Goal: Information Seeking & Learning: Find specific fact

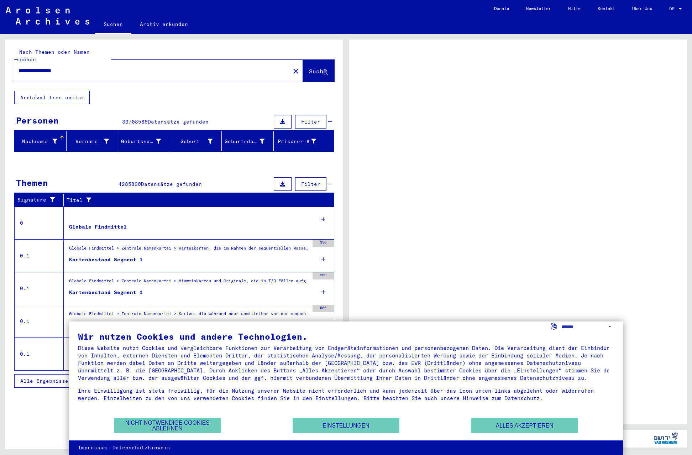
click at [679, 8] on div at bounding box center [680, 9] width 4 height 2
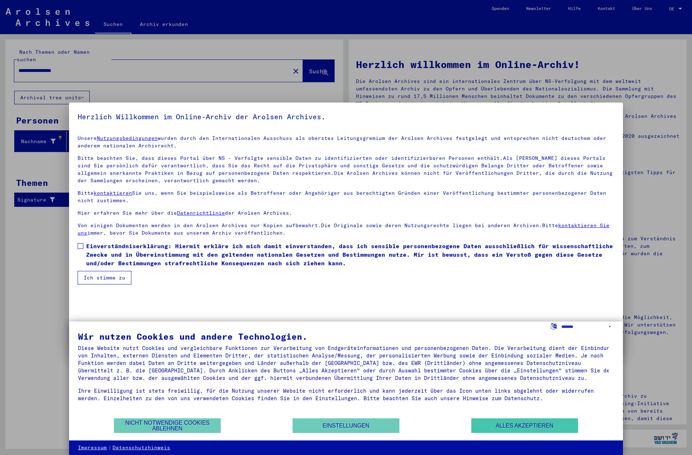
click at [531, 424] on button "Alles akzeptieren" at bounding box center [524, 425] width 107 height 15
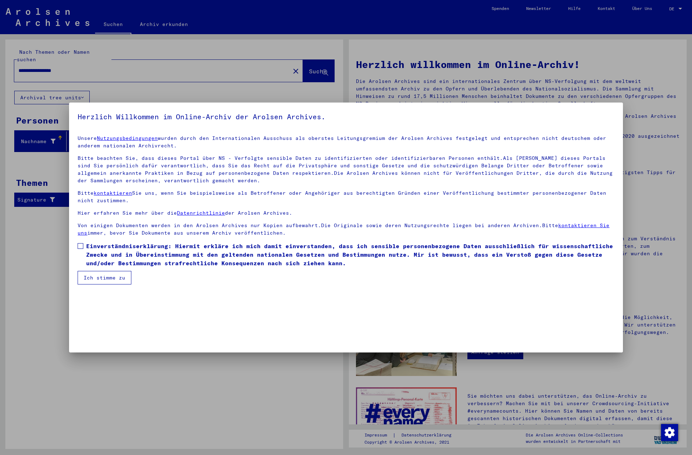
click at [81, 246] on span at bounding box center [81, 246] width 6 height 6
click at [98, 279] on button "Ich stimme zu" at bounding box center [105, 278] width 54 height 14
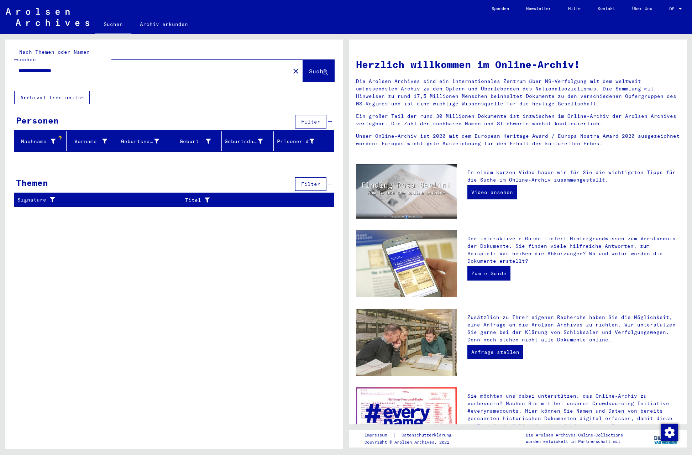
click at [682, 8] on div at bounding box center [680, 9] width 4 height 2
click at [674, 11] on span "English" at bounding box center [667, 12] width 29 height 13
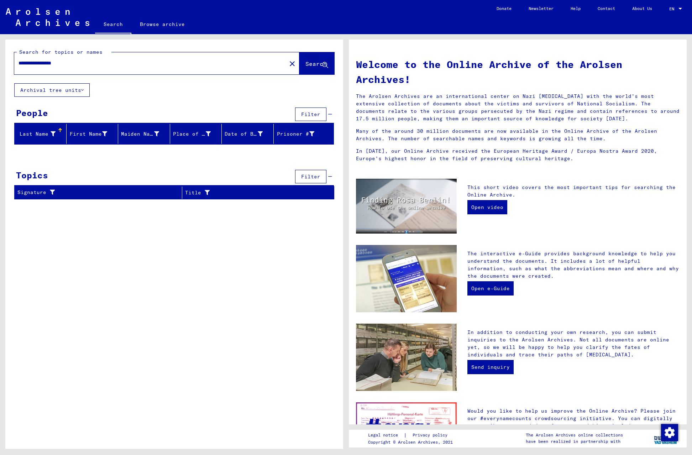
click at [49, 61] on input "**********" at bounding box center [148, 62] width 259 height 7
click at [305, 62] on span "Search" at bounding box center [315, 63] width 21 height 7
drag, startPoint x: 96, startPoint y: 62, endPoint x: 16, endPoint y: 61, distance: 80.1
click at [16, 61] on div "**********" at bounding box center [146, 63] width 264 height 16
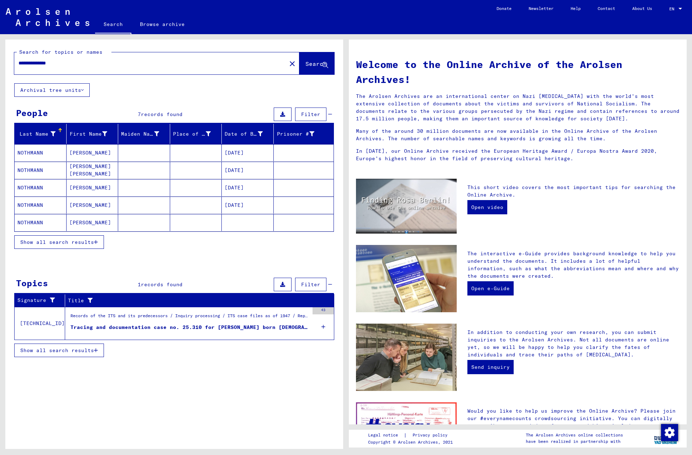
drag, startPoint x: 72, startPoint y: 64, endPoint x: 16, endPoint y: 63, distance: 55.2
click at [16, 63] on div "**********" at bounding box center [146, 63] width 264 height 16
click at [307, 61] on span "Search" at bounding box center [315, 63] width 21 height 7
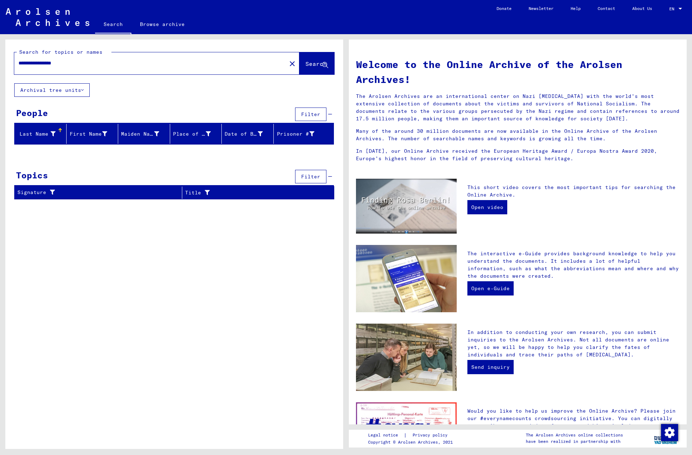
drag, startPoint x: 46, startPoint y: 62, endPoint x: 4, endPoint y: 61, distance: 42.0
click at [4, 61] on div "**********" at bounding box center [173, 241] width 346 height 415
click at [51, 64] on input "**********" at bounding box center [148, 62] width 259 height 7
click at [311, 65] on span "Search" at bounding box center [315, 63] width 21 height 7
drag, startPoint x: 64, startPoint y: 62, endPoint x: -3, endPoint y: 62, distance: 67.3
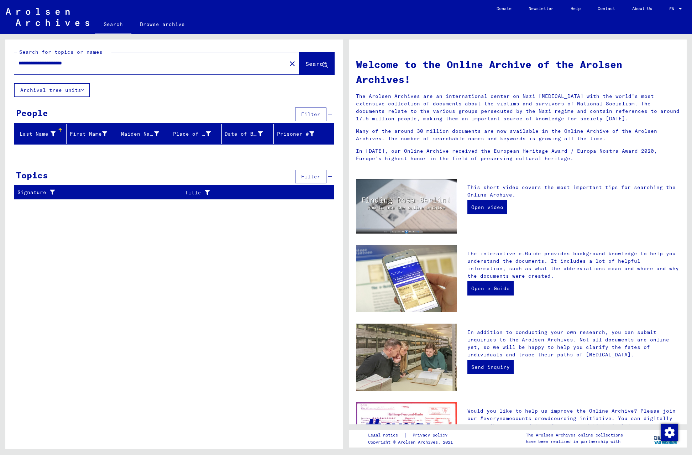
click at [0, 62] on html "**********" at bounding box center [346, 227] width 692 height 455
type input "**********"
click at [309, 64] on span "Search" at bounding box center [315, 63] width 21 height 7
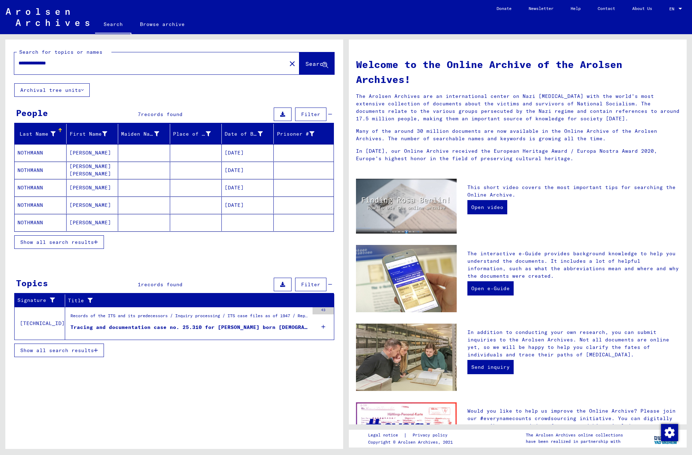
click at [323, 327] on icon at bounding box center [323, 326] width 4 height 25
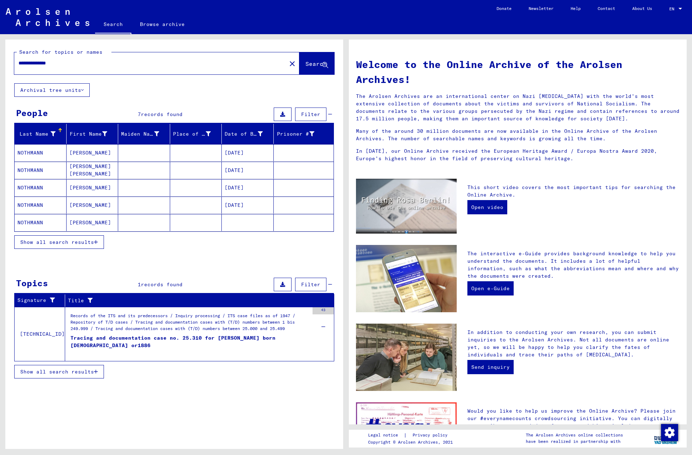
click at [208, 319] on div "Records of the ITS and its predecessors / Inquiry processing / ITS case files a…" at bounding box center [189, 322] width 238 height 21
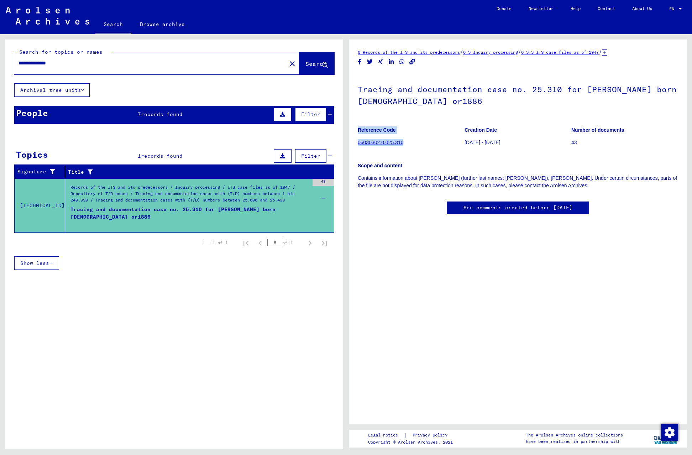
drag, startPoint x: 407, startPoint y: 142, endPoint x: 359, endPoint y: 151, distance: 49.1
click at [356, 149] on yv-its-full-details "6 Records of the ITS and its predecessors / 6.3 Inquiry processing / 6.3.3 ITS …" at bounding box center [518, 138] width 338 height 180
click at [421, 157] on div "Scope and content Contains information about [PERSON_NAME] (further last names:…" at bounding box center [518, 171] width 320 height 36
drag, startPoint x: 407, startPoint y: 144, endPoint x: 359, endPoint y: 145, distance: 48.4
click at [359, 145] on figure "Reference Code 06030302.0.025.310" at bounding box center [411, 137] width 106 height 32
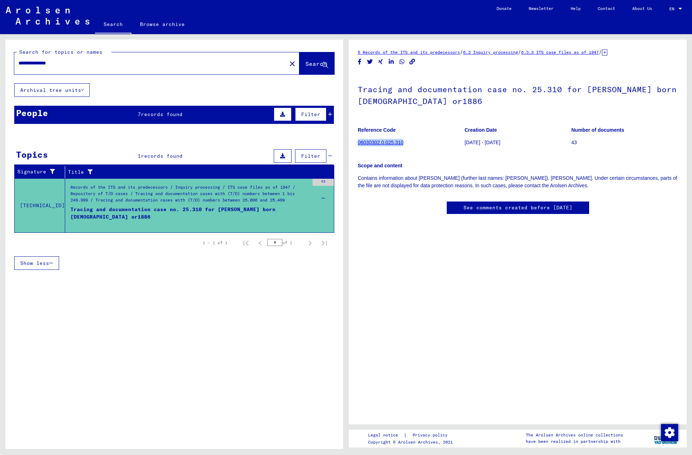
copy link "06030302.0.025.310"
click at [379, 141] on link "06030302.0.025.310" at bounding box center [381, 143] width 46 height 6
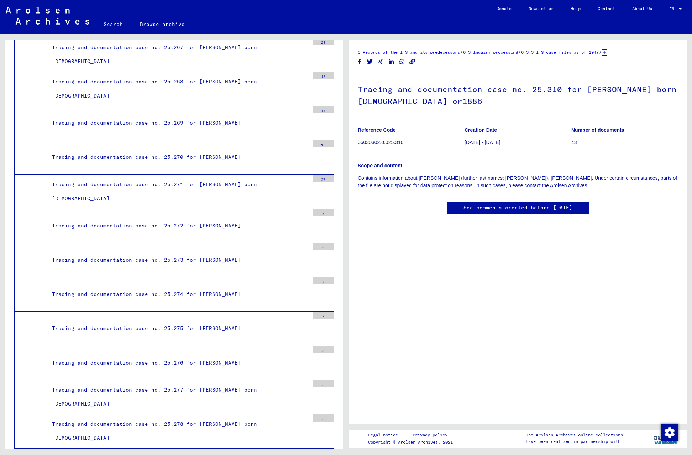
scroll to position [8, 0]
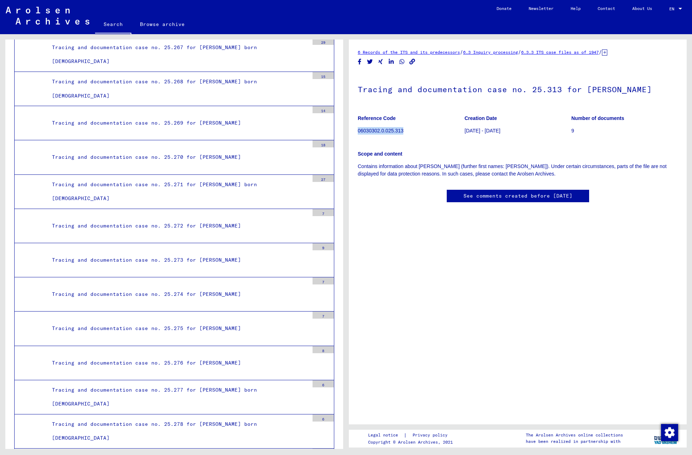
drag, startPoint x: 410, startPoint y: 131, endPoint x: 358, endPoint y: 132, distance: 52.3
click at [358, 132] on p "06030302.0.025.313" at bounding box center [411, 130] width 106 height 7
copy p "06030302.0.025.313"
click at [438, 144] on div "Scope and content Contains information about [PERSON_NAME] (further first names…" at bounding box center [518, 160] width 320 height 36
click at [386, 131] on p "06030302.0.025.313" at bounding box center [411, 130] width 106 height 7
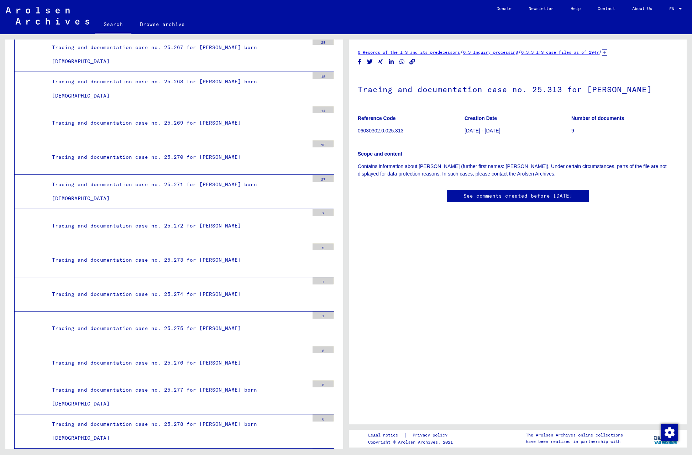
click at [395, 130] on p "06030302.0.025.313" at bounding box center [411, 130] width 106 height 7
click at [417, 135] on figure "Reference Code 06030302.0.025.313" at bounding box center [411, 126] width 106 height 32
click at [500, 192] on link "See comments created before [DATE]" at bounding box center [517, 195] width 109 height 7
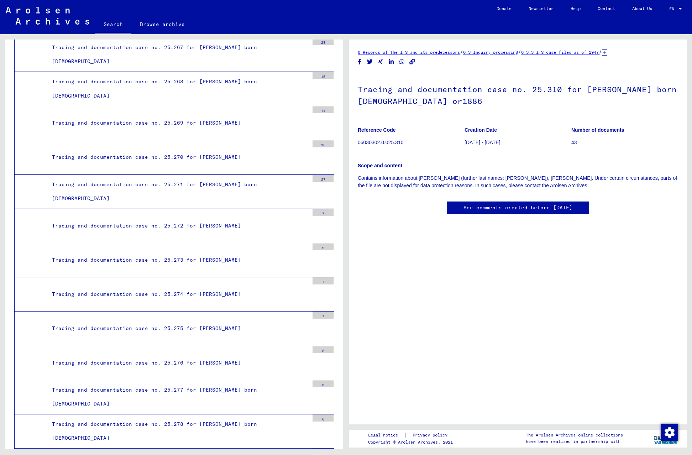
drag, startPoint x: 405, startPoint y: 142, endPoint x: 387, endPoint y: 152, distance: 20.5
click at [387, 152] on figure "Reference Code 06030302.0.025.310" at bounding box center [411, 137] width 106 height 32
click at [422, 140] on p "06030302.0.025.310" at bounding box center [411, 142] width 106 height 7
click at [412, 142] on p "06030302.0.025.310" at bounding box center [411, 142] width 106 height 7
drag, startPoint x: 410, startPoint y: 142, endPoint x: 365, endPoint y: 147, distance: 45.2
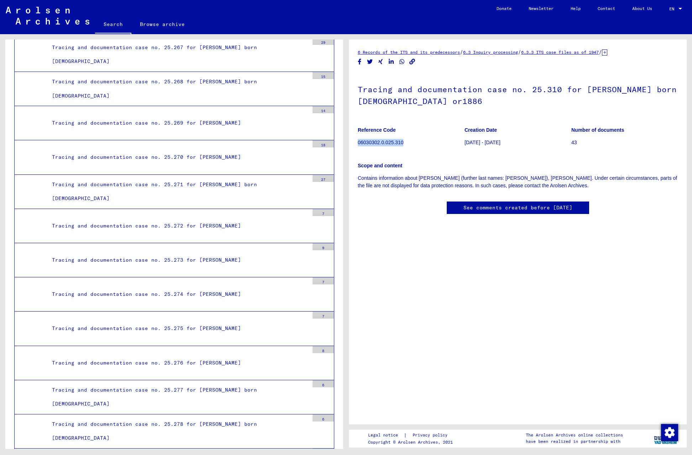
click at [358, 143] on p "06030302.0.025.310" at bounding box center [411, 142] width 106 height 7
copy p "06030302.0.025.310"
click at [392, 151] on figure "Reference Code 06030302.0.025.310" at bounding box center [411, 137] width 106 height 32
click at [392, 144] on p "06030302.0.025.310" at bounding box center [411, 142] width 106 height 7
click at [391, 143] on p "06030302.0.025.310" at bounding box center [411, 142] width 106 height 7
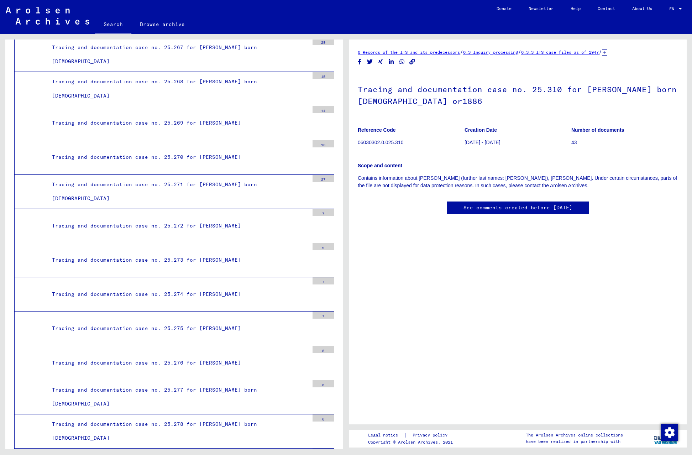
click at [394, 142] on p "06030302.0.025.312" at bounding box center [411, 142] width 106 height 7
click at [405, 142] on p "06030302.0.025.312" at bounding box center [411, 142] width 106 height 7
drag, startPoint x: 406, startPoint y: 141, endPoint x: 377, endPoint y: 150, distance: 30.4
click at [359, 144] on p "06030302.0.025.312" at bounding box center [411, 142] width 106 height 7
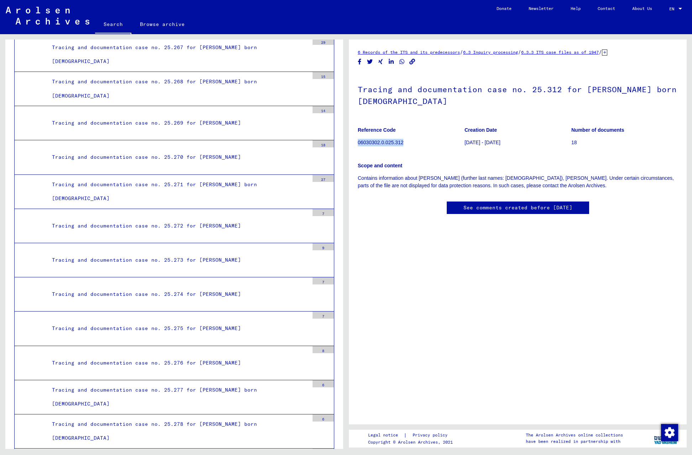
copy p "06030302.0.025.312"
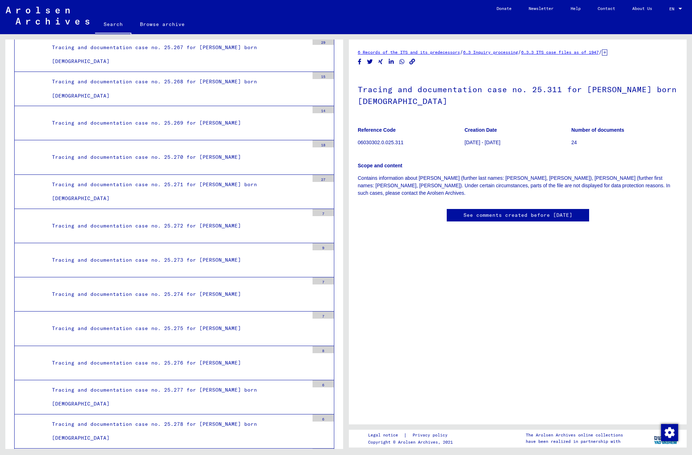
click at [392, 144] on p "06030302.0.025.311" at bounding box center [411, 142] width 106 height 7
click at [391, 142] on p "06030302.0.025.311" at bounding box center [411, 142] width 106 height 7
drag, startPoint x: 404, startPoint y: 142, endPoint x: 358, endPoint y: 142, distance: 45.9
click at [358, 142] on p "06030302.0.025.311" at bounding box center [411, 142] width 106 height 7
copy p "06030302.0.025.311"
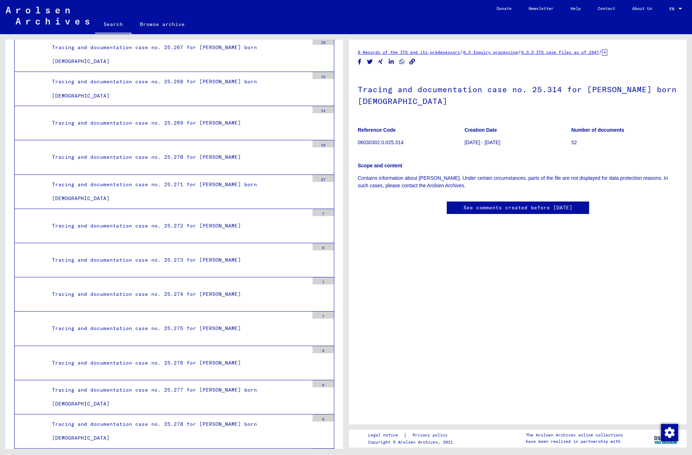
click at [398, 142] on p "06030302.0.025.314" at bounding box center [411, 142] width 106 height 7
drag, startPoint x: 405, startPoint y: 141, endPoint x: 358, endPoint y: 142, distance: 47.3
click at [358, 142] on p "06030302.0.025.314" at bounding box center [411, 142] width 106 height 7
copy p "06030302.0.025.314"
